Goal: Task Accomplishment & Management: Manage account settings

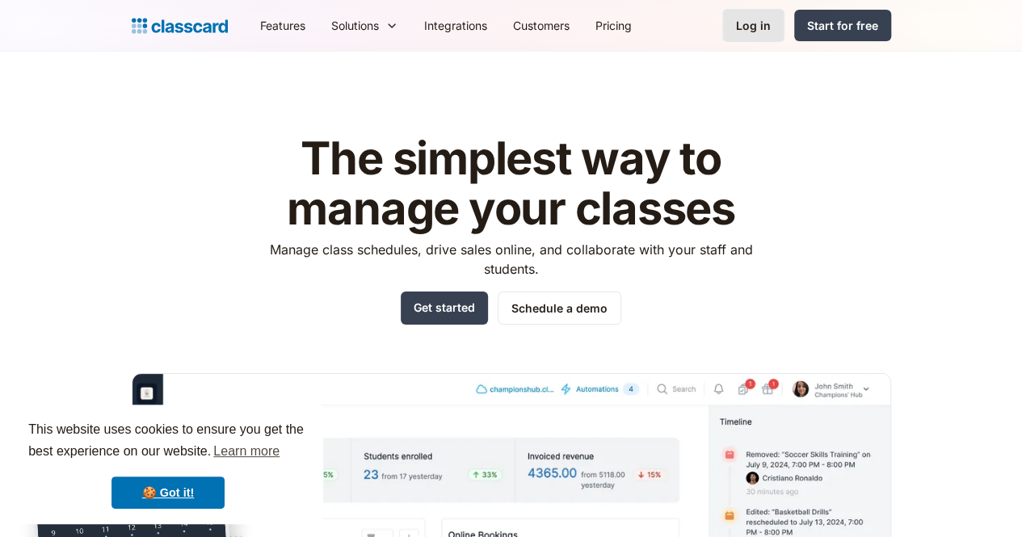
click at [784, 27] on link "Log in" at bounding box center [753, 25] width 62 height 33
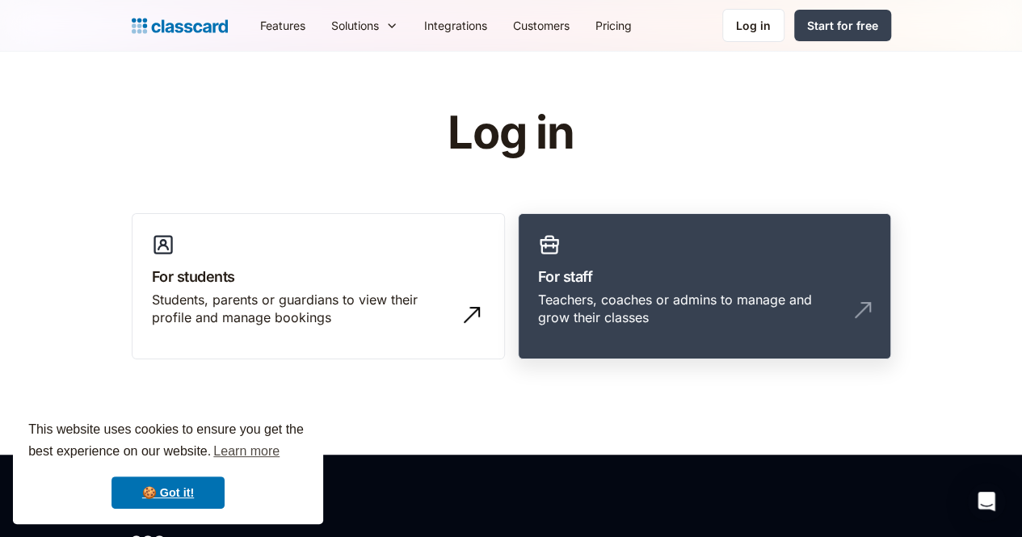
click at [595, 289] on link "For staff Teachers, coaches or admins to manage and grow their classes" at bounding box center [704, 286] width 373 height 147
